Goal: Check status: Check status

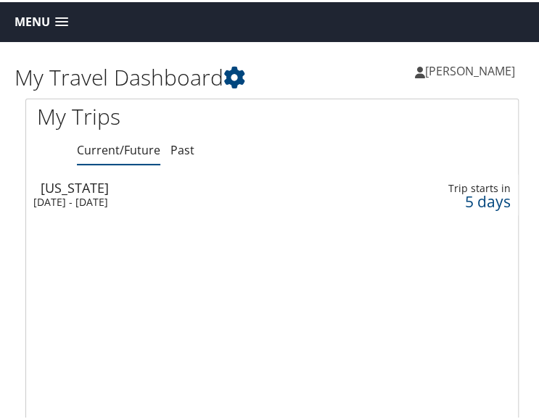
click at [310, 192] on td "[US_STATE] [DATE] - [DATE]" at bounding box center [194, 193] width 336 height 41
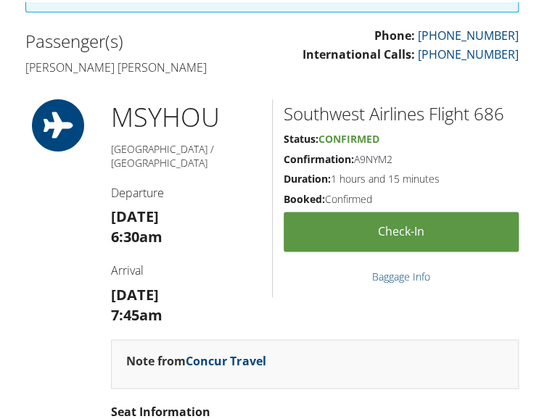
scroll to position [561, 0]
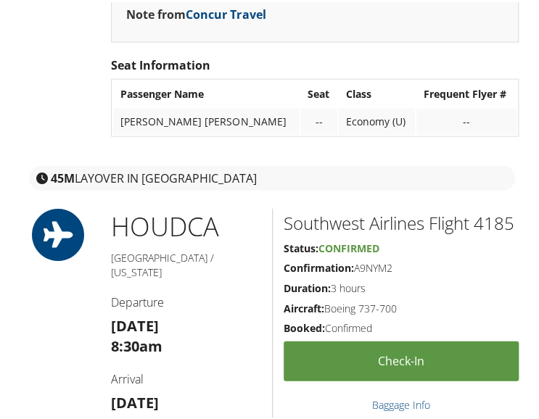
drag, startPoint x: 0, startPoint y: 0, endPoint x: 384, endPoint y: 280, distance: 474.8
click at [384, 273] on h5 "Confirmation: A9NYM2" at bounding box center [401, 266] width 235 height 15
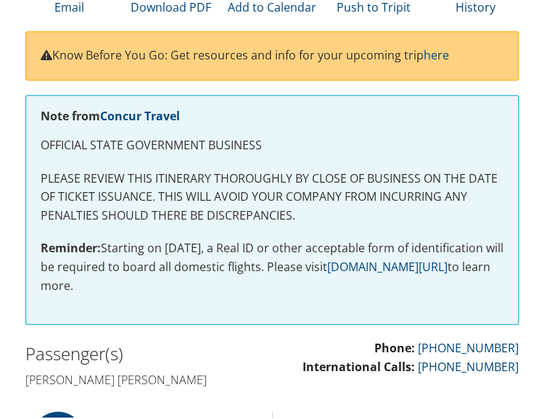
scroll to position [0, 0]
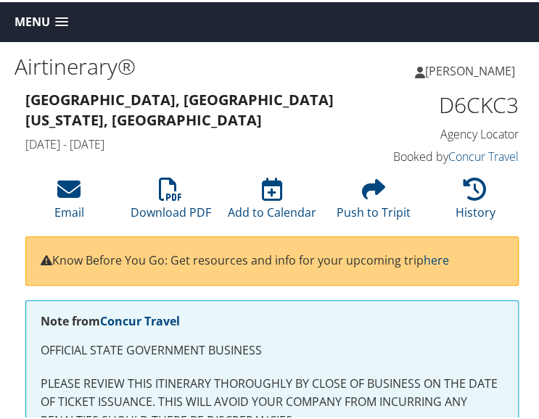
click at [70, 24] on link "Menu" at bounding box center [41, 20] width 68 height 24
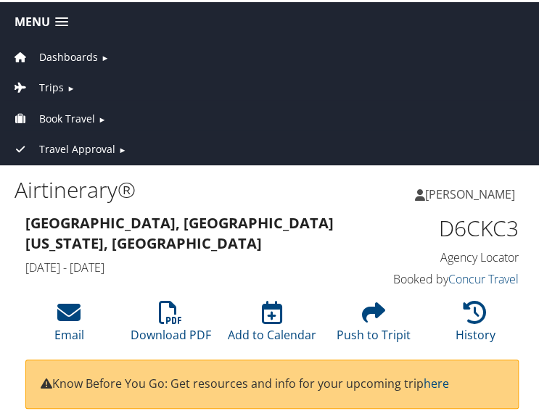
click at [71, 112] on span "Book Travel" at bounding box center [67, 117] width 56 height 16
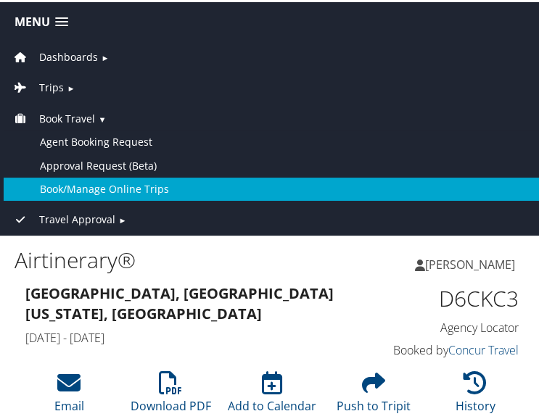
click at [115, 179] on link "Book/Manage Online Trips" at bounding box center [272, 186] width 537 height 23
